Goal: Book appointment/travel/reservation

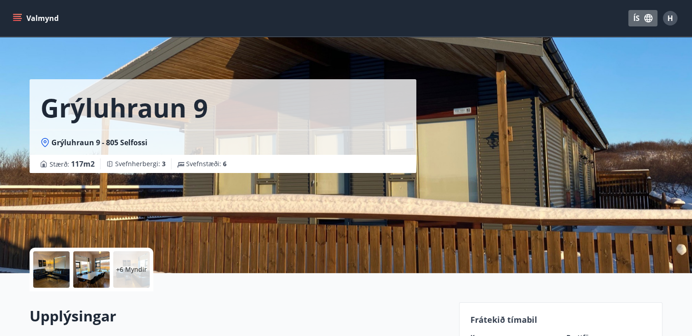
click at [646, 15] on icon "button" at bounding box center [648, 18] width 8 height 8
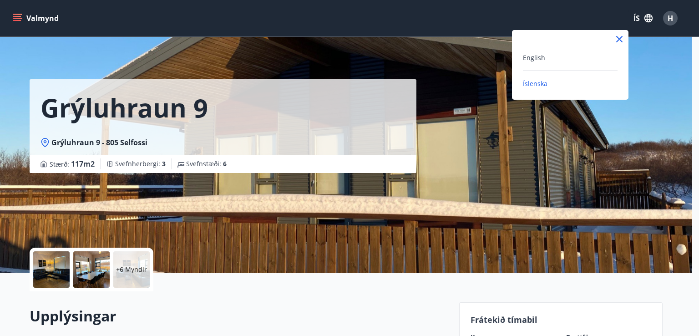
click at [532, 83] on span "Íslenska" at bounding box center [535, 83] width 25 height 9
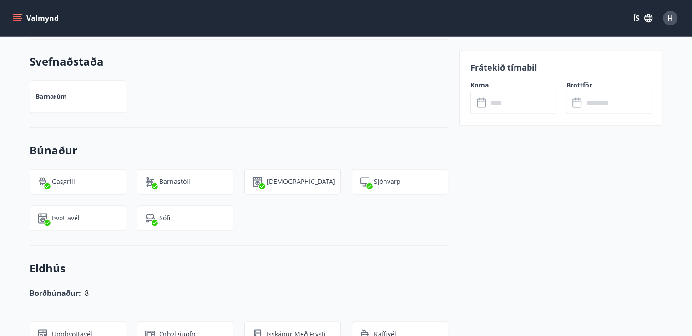
scroll to position [1281, 0]
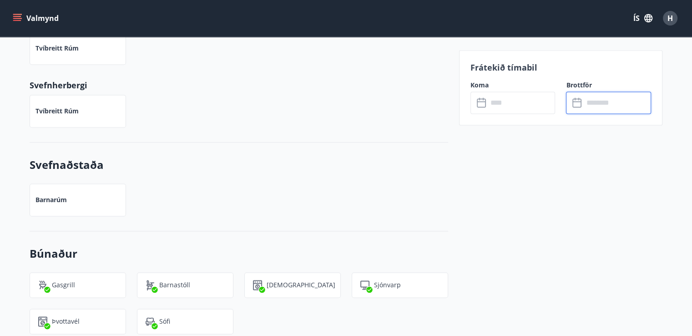
click at [604, 101] on input "text" at bounding box center [617, 102] width 68 height 22
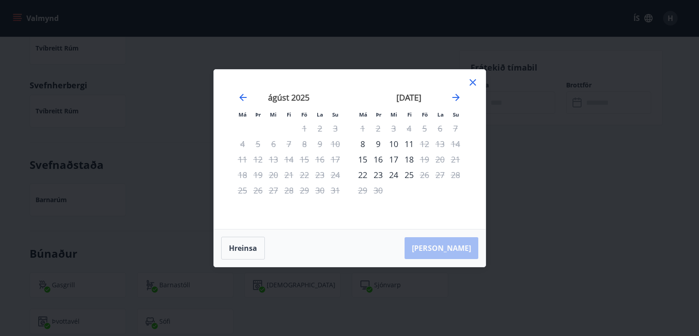
click at [474, 81] on icon at bounding box center [472, 82] width 11 height 11
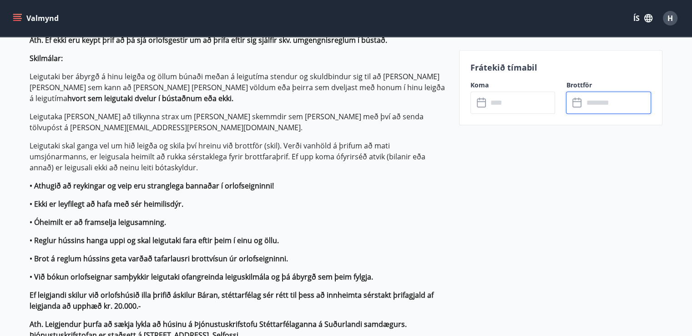
scroll to position [781, 0]
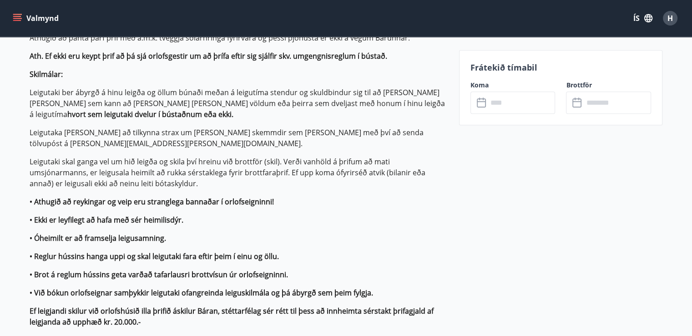
drag, startPoint x: 690, startPoint y: 121, endPoint x: 698, endPoint y: 119, distance: 8.1
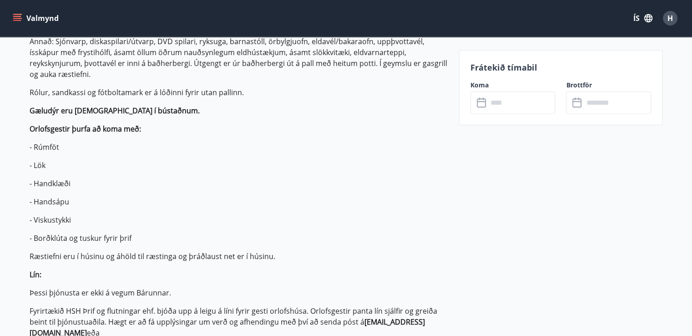
scroll to position [364, 0]
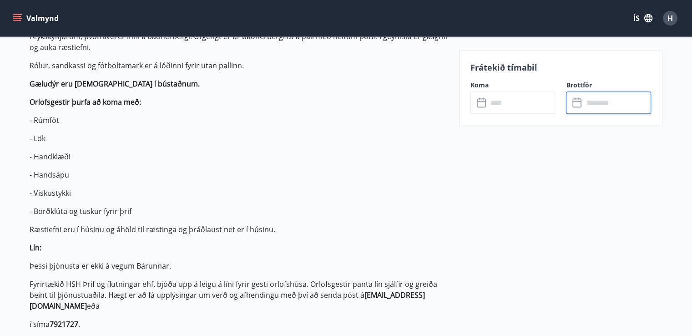
click at [595, 100] on input "text" at bounding box center [617, 102] width 68 height 22
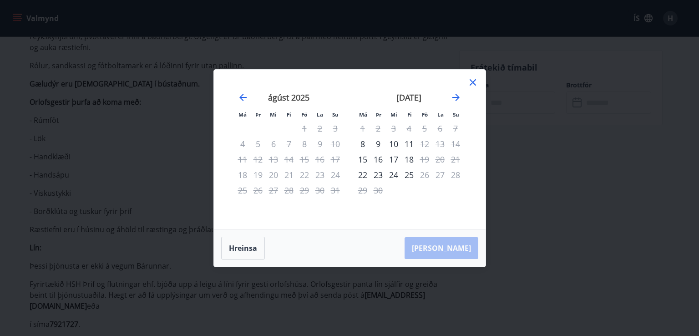
click at [377, 141] on div "9" at bounding box center [377, 143] width 15 height 15
click at [391, 142] on div "10" at bounding box center [393, 143] width 15 height 15
click at [407, 141] on div "11" at bounding box center [408, 143] width 15 height 15
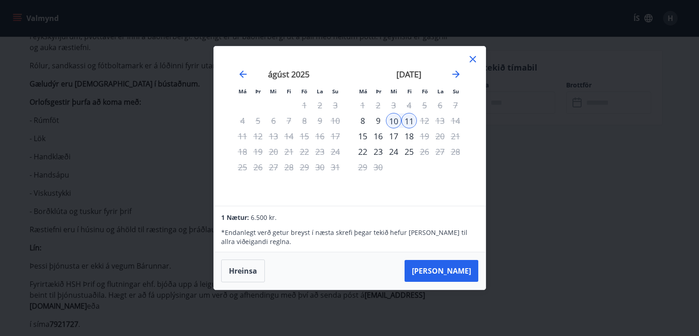
click at [376, 122] on div "9" at bounding box center [377, 120] width 15 height 15
click at [455, 272] on button "[PERSON_NAME]" at bounding box center [441, 271] width 74 height 22
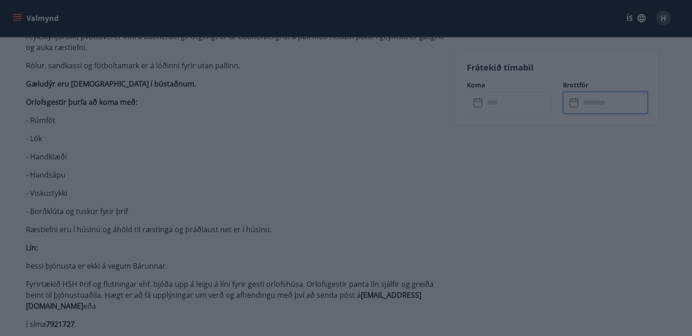
type input "******"
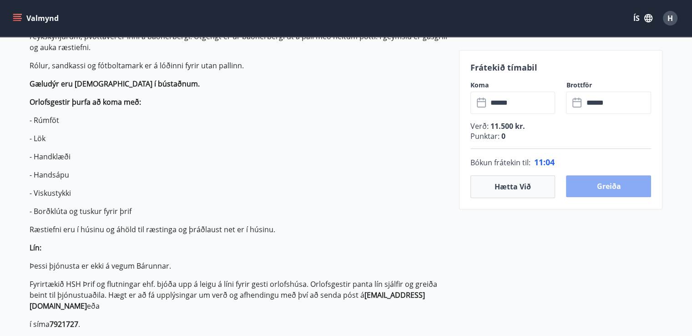
click at [615, 184] on button "Greiða" at bounding box center [608, 186] width 85 height 22
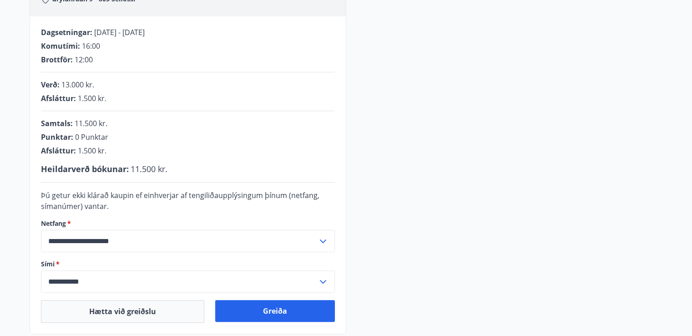
scroll to position [279, 0]
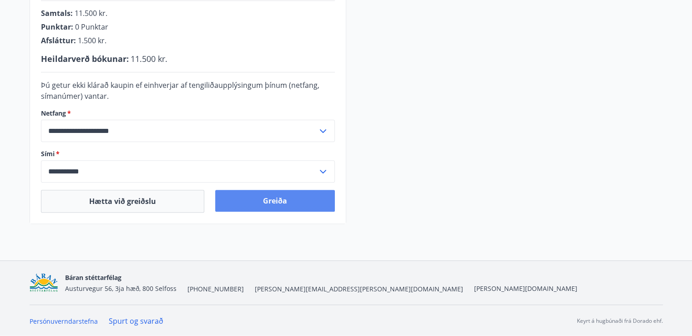
click at [277, 201] on button "Greiða" at bounding box center [275, 201] width 120 height 22
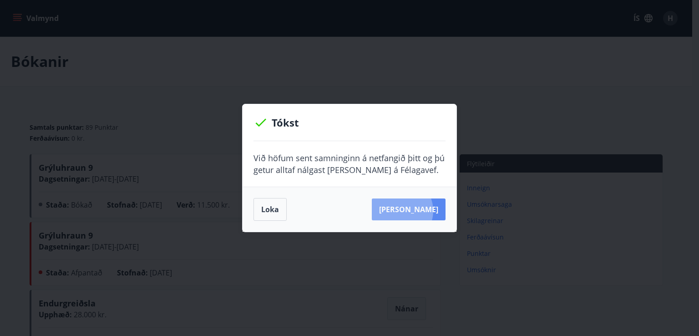
click at [413, 211] on button "[PERSON_NAME]" at bounding box center [409, 209] width 74 height 22
